Goal: Check status: Check status

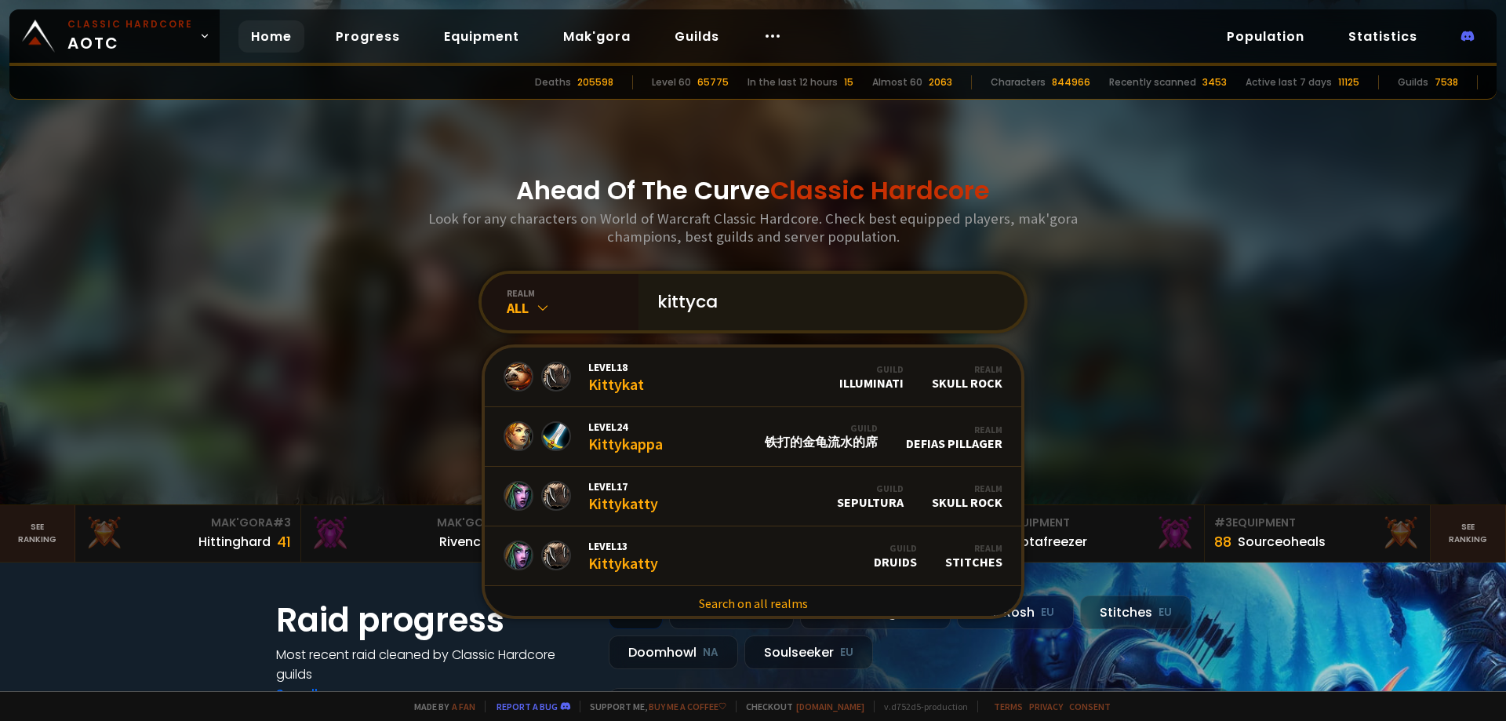
type input "kittycat"
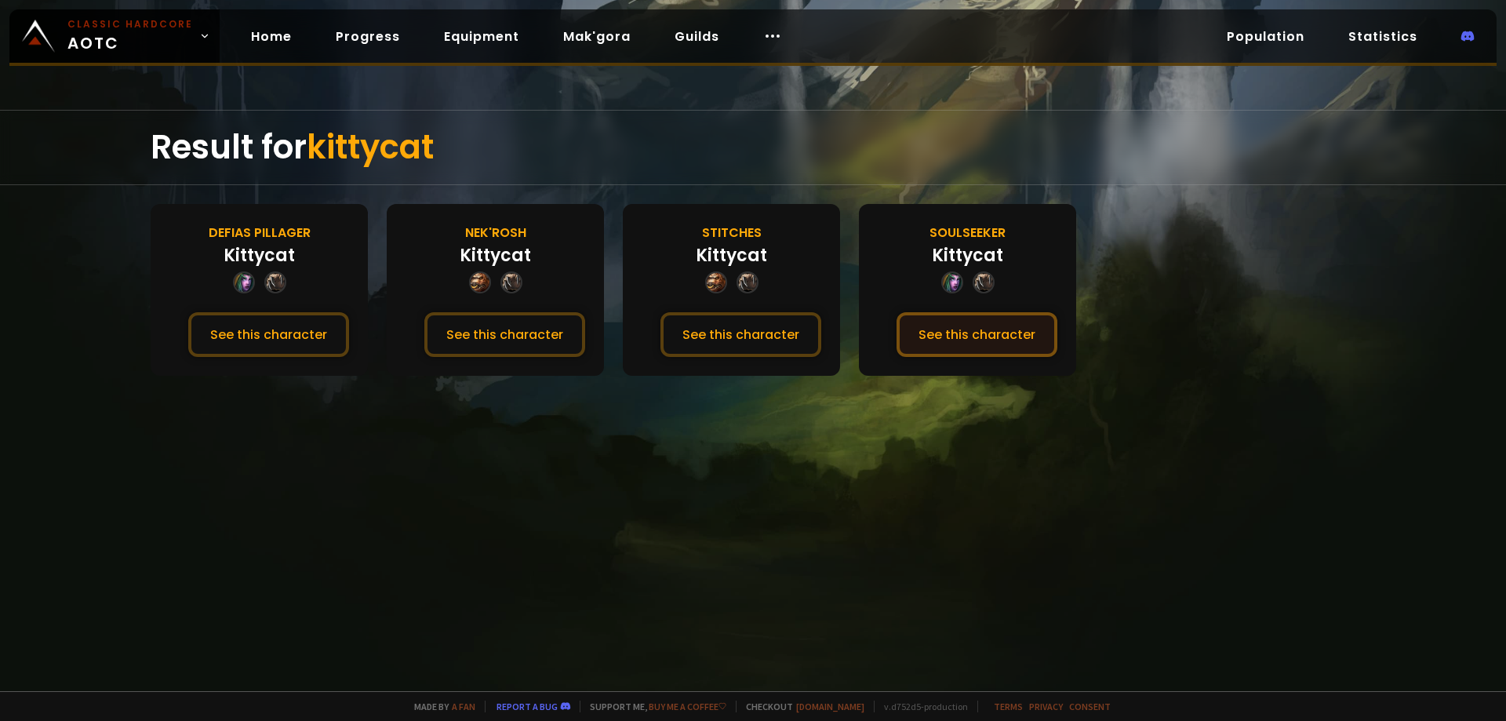
click at [922, 324] on button "See this character" at bounding box center [976, 334] width 161 height 45
